Goal: Task Accomplishment & Management: Manage account settings

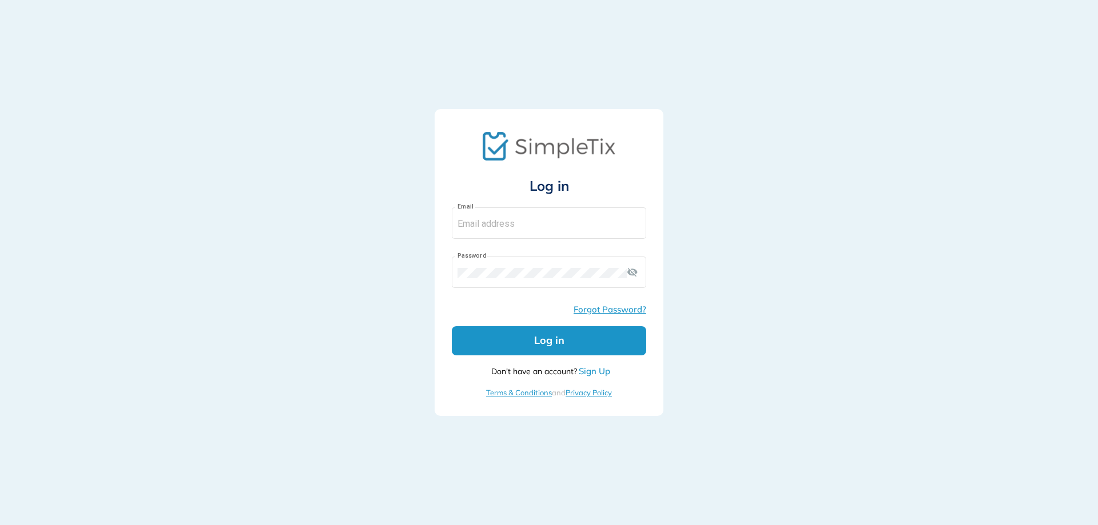
type input "[PERSON_NAME][EMAIL_ADDRESS][PERSON_NAME][DOMAIN_NAME]"
click at [534, 351] on button "Log in" at bounding box center [549, 340] width 194 height 29
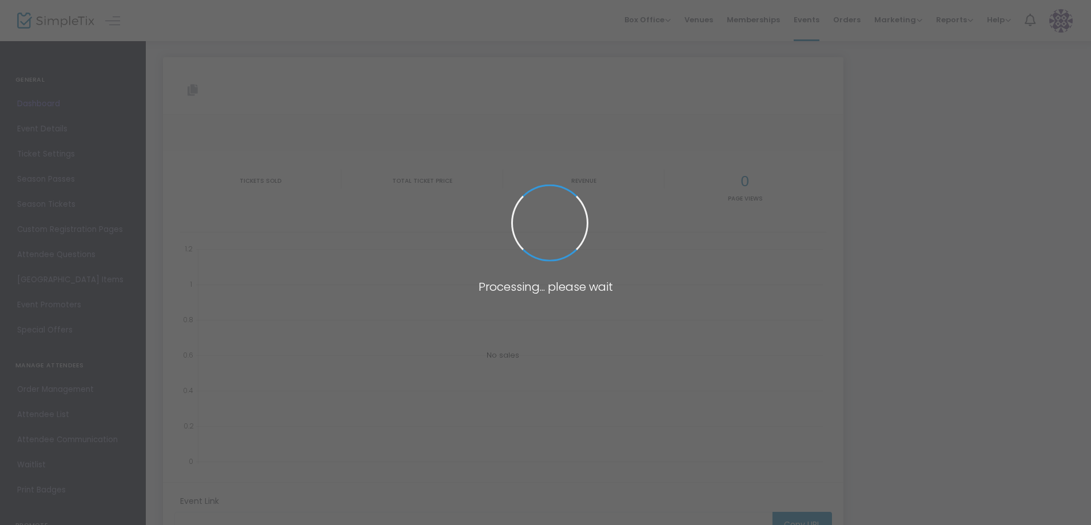
type input "[URL][DOMAIN_NAME]"
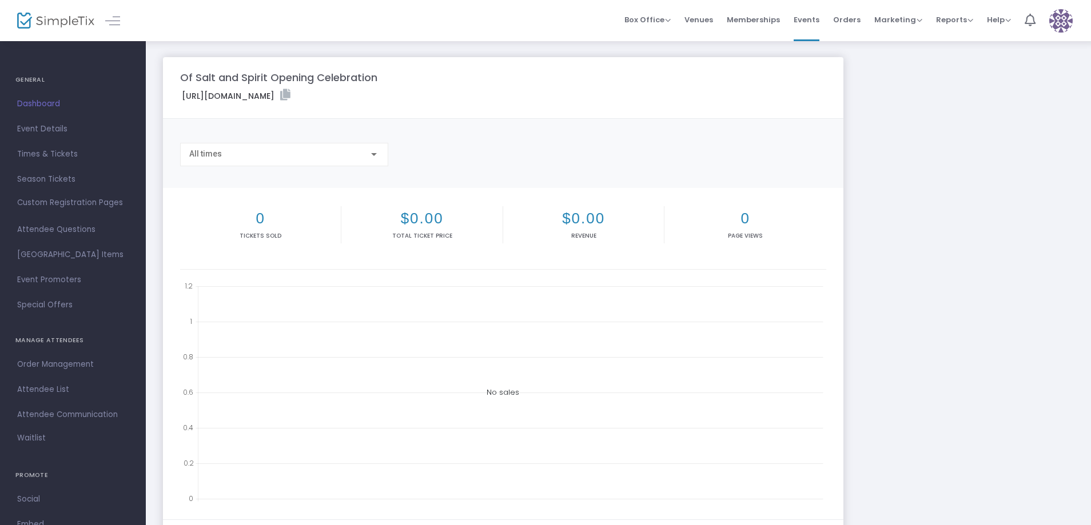
click at [801, 15] on span "Events" at bounding box center [806, 19] width 26 height 29
